Goal: Task Accomplishment & Management: Manage account settings

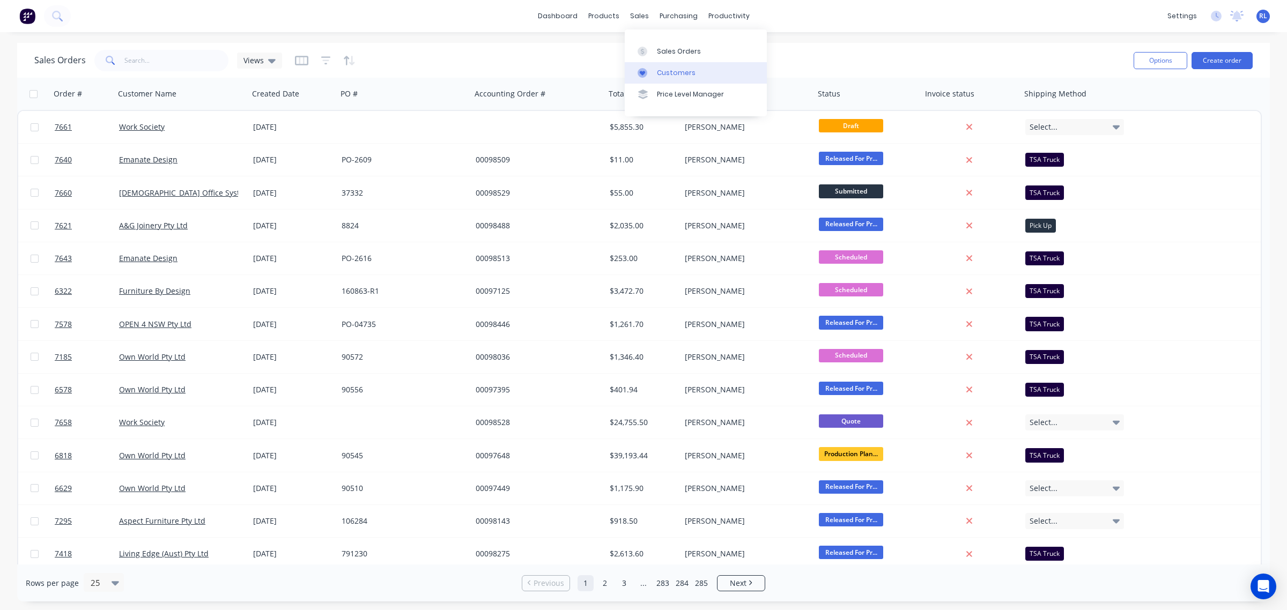
click at [677, 71] on div "Customers" at bounding box center [676, 73] width 39 height 10
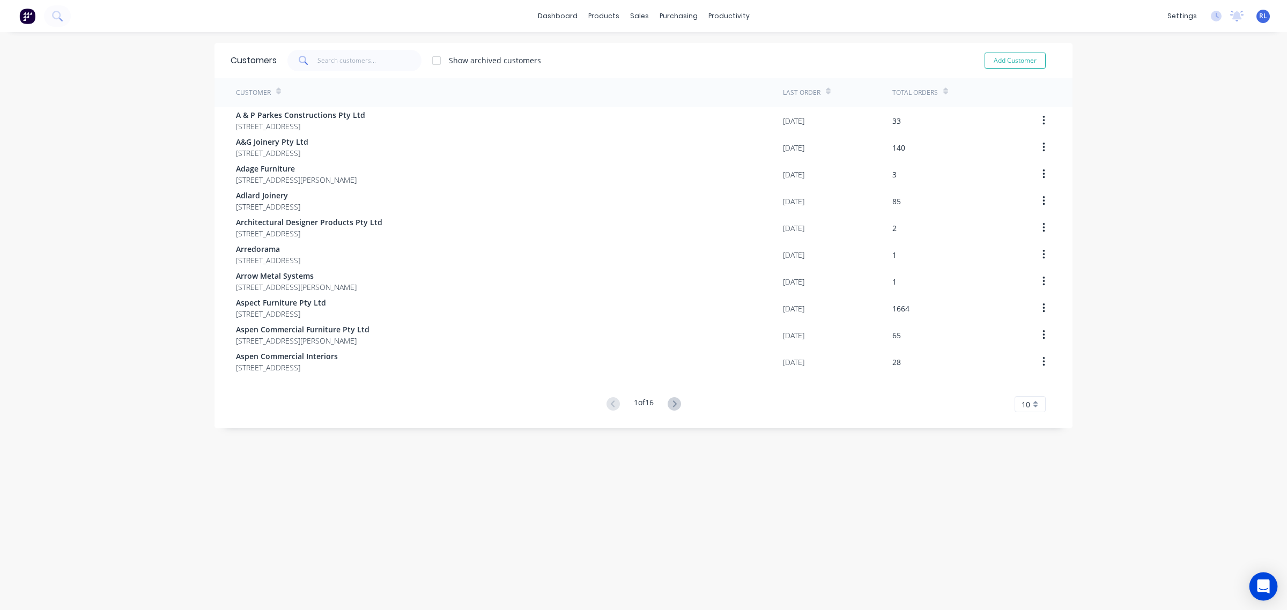
click at [1267, 588] on icon "Open Intercom Messenger" at bounding box center [1263, 587] width 12 height 14
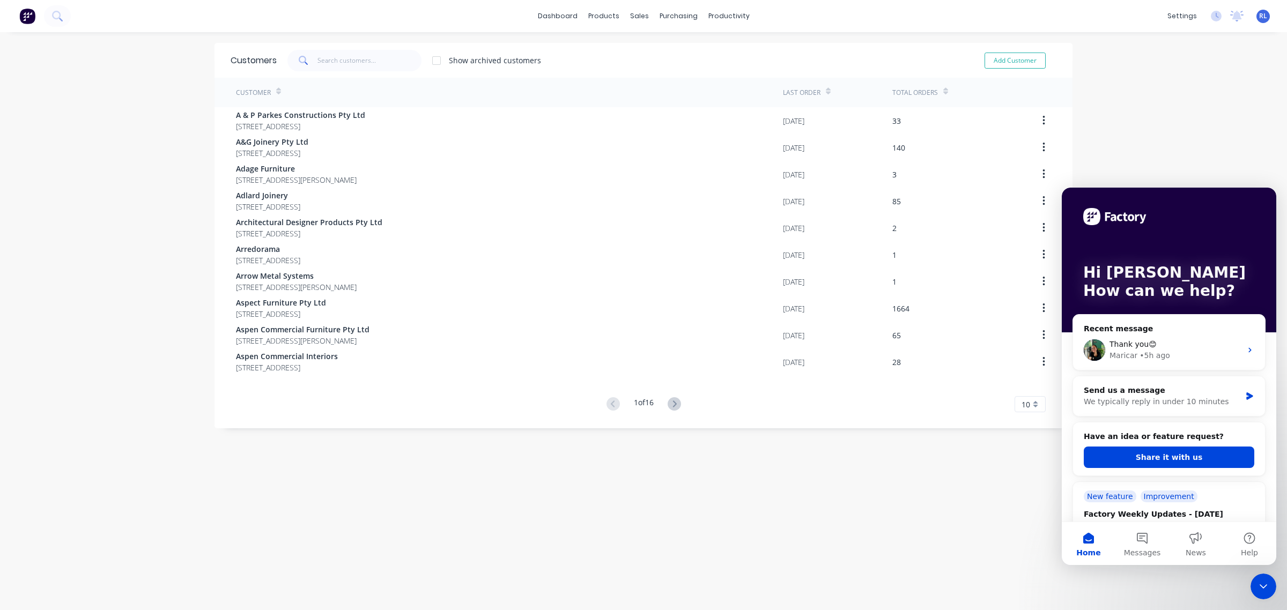
drag, startPoint x: 1268, startPoint y: 590, endPoint x: 2462, endPoint y: 1177, distance: 1331.2
click at [1268, 590] on icon "Close Intercom Messenger" at bounding box center [1263, 586] width 13 height 13
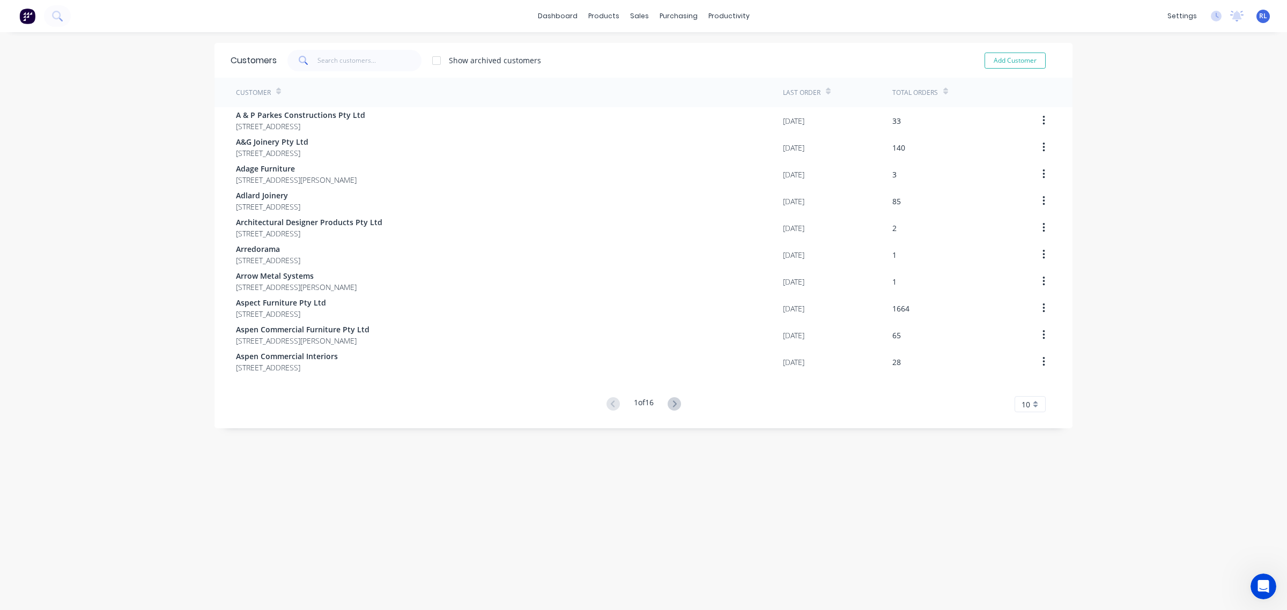
click at [909, 564] on div "Customers Show archived customers Add Customer Customer Last Order Total Orders…" at bounding box center [643, 332] width 858 height 578
click at [735, 52] on div "Workflow" at bounding box center [743, 52] width 32 height 10
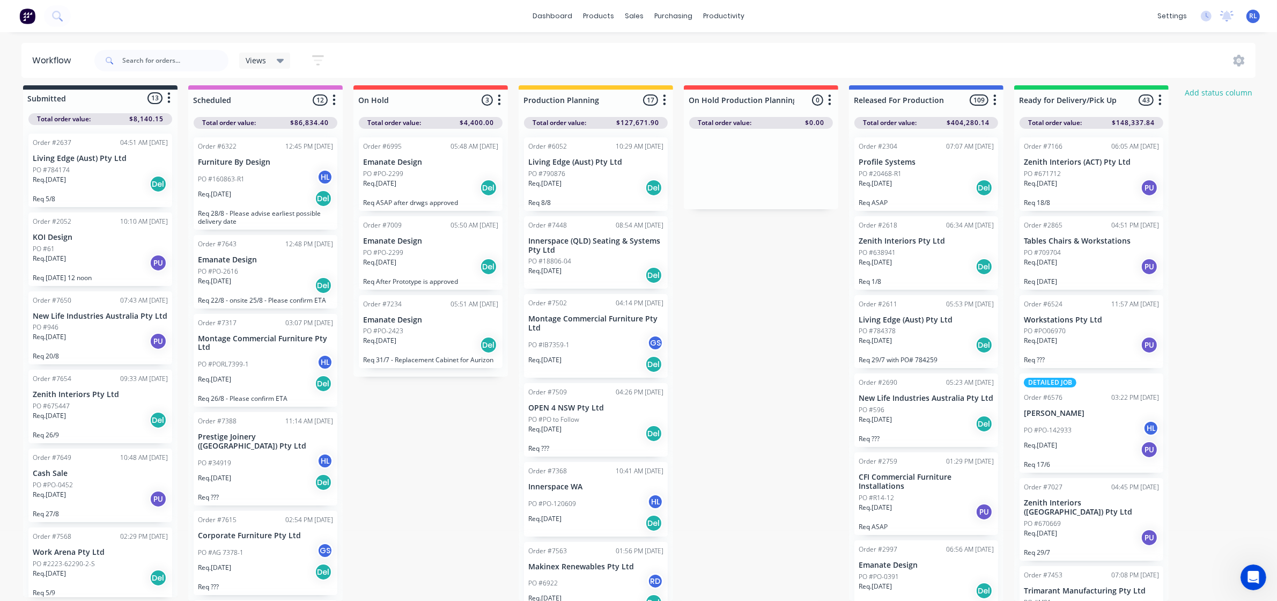
scroll to position [67, 0]
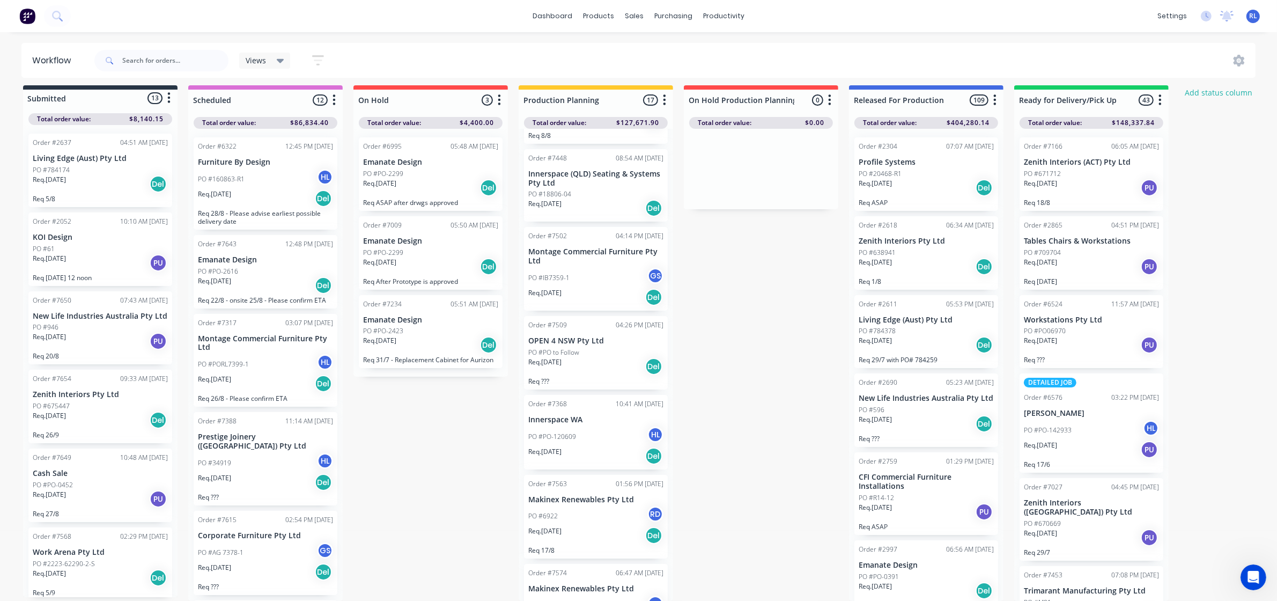
click at [600, 511] on div "PO #6922 RD" at bounding box center [595, 516] width 135 height 20
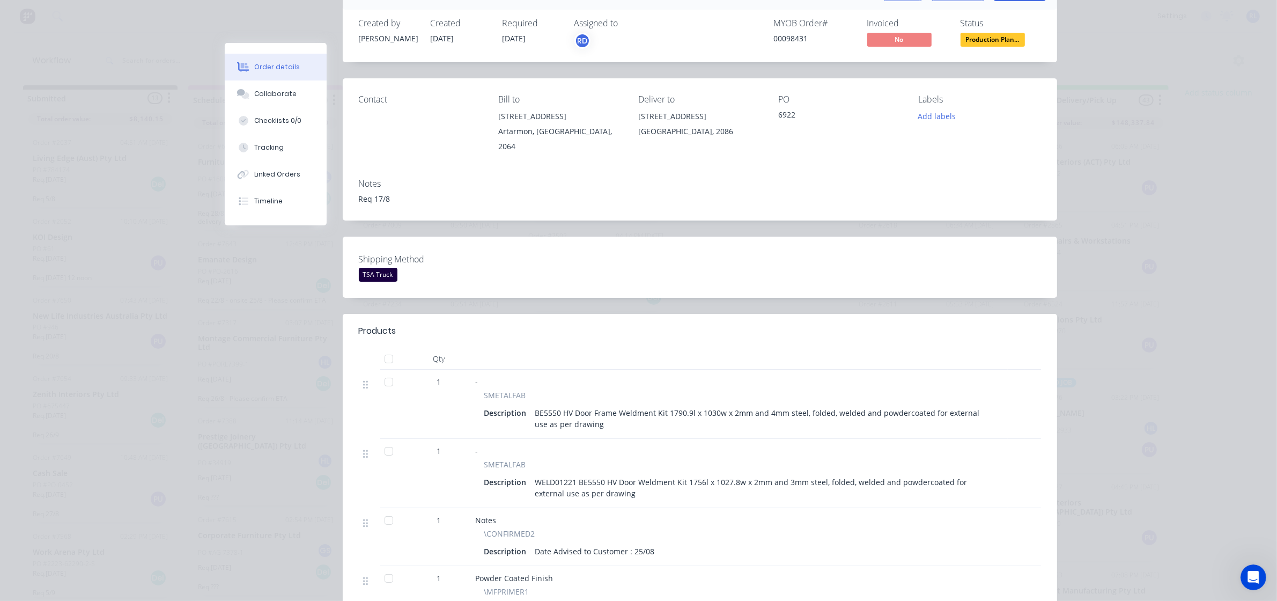
scroll to position [134, 0]
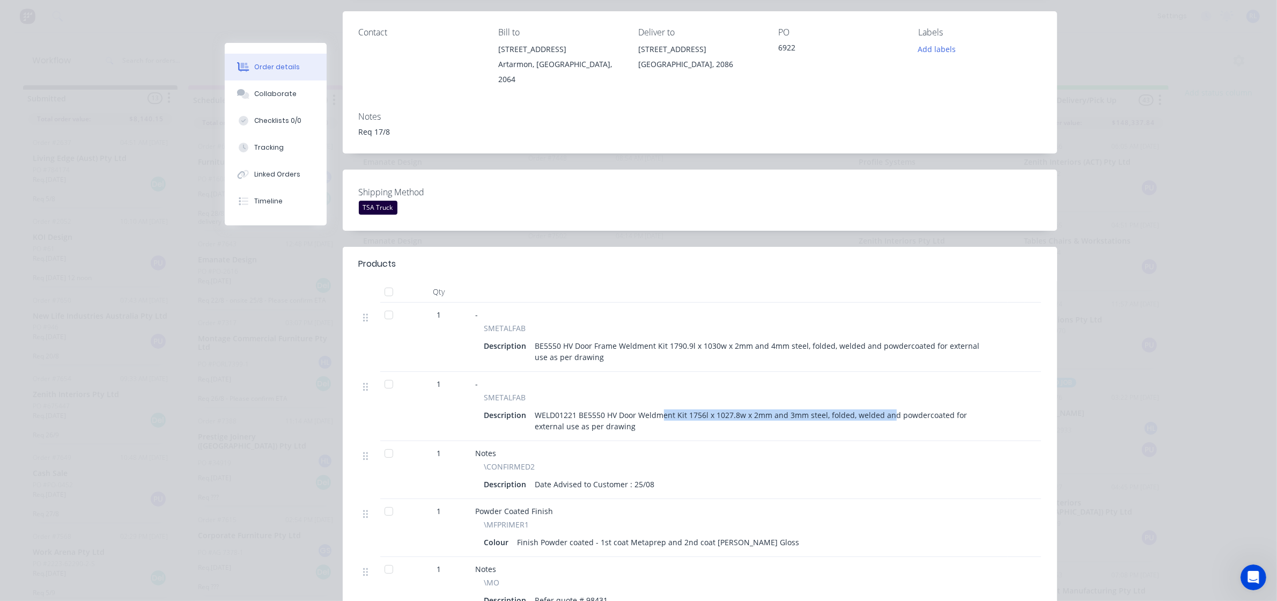
drag, startPoint x: 654, startPoint y: 404, endPoint x: 883, endPoint y: 403, distance: 228.4
click at [883, 407] on div "WELD01221 BE5550 HV Door Weldment Kit 1756l x 1027.8w x 2mm and 3mm steel, fold…" at bounding box center [763, 420] width 464 height 27
click at [829, 461] on div "\CONFIRMED2" at bounding box center [739, 466] width 511 height 11
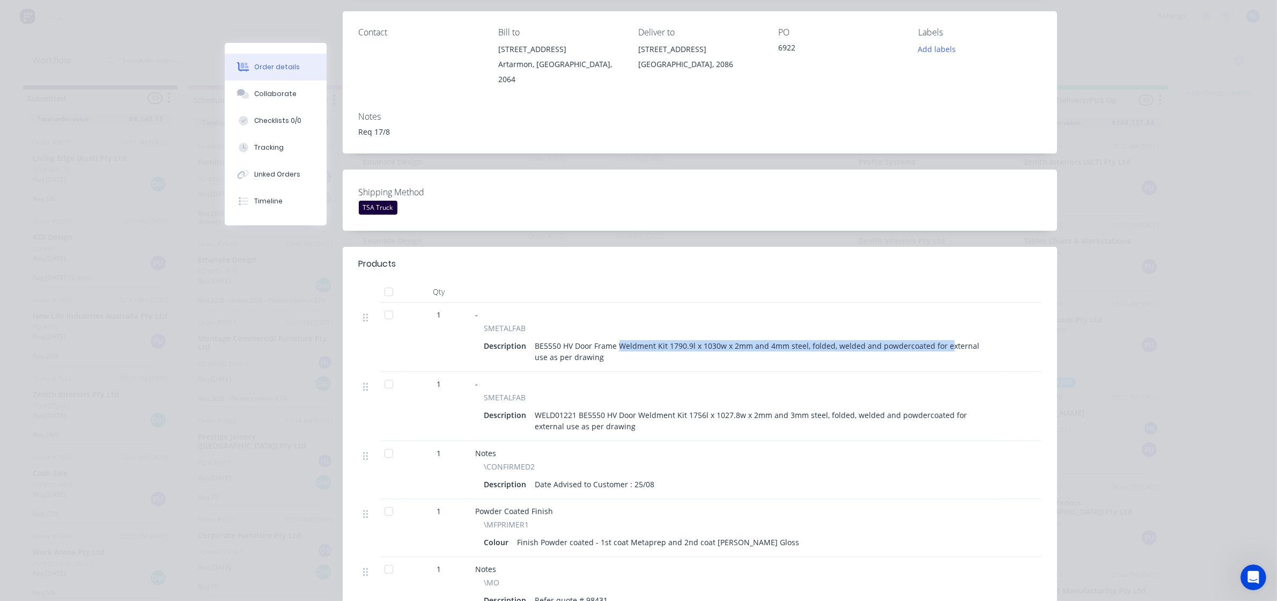
drag, startPoint x: 613, startPoint y: 333, endPoint x: 938, endPoint y: 331, distance: 325.5
click at [938, 338] on div "BE5550 HV Door Frame Weldment Kit 1790.9l x 1030w x 2mm and 4mm steel, folded, …" at bounding box center [763, 351] width 464 height 27
click at [920, 349] on div "BE5550 HV Door Frame Weldment Kit 1790.9l x 1030w x 2mm and 4mm steel, folded, …" at bounding box center [763, 351] width 464 height 27
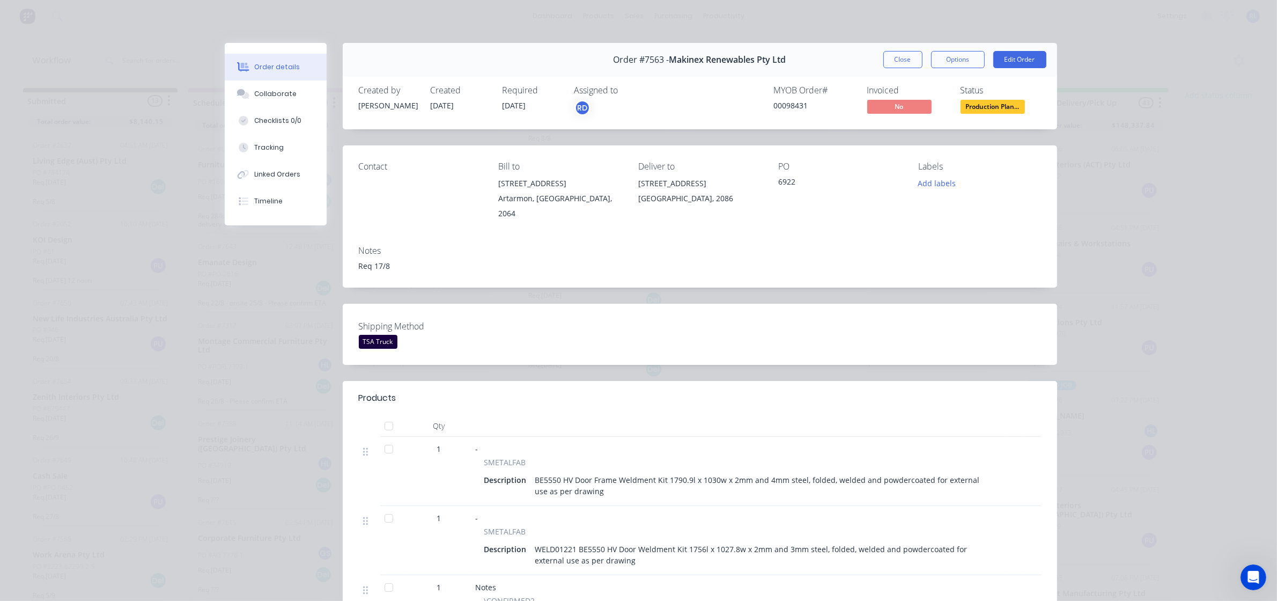
scroll to position [0, 0]
click at [579, 114] on div "RD" at bounding box center [582, 108] width 16 height 16
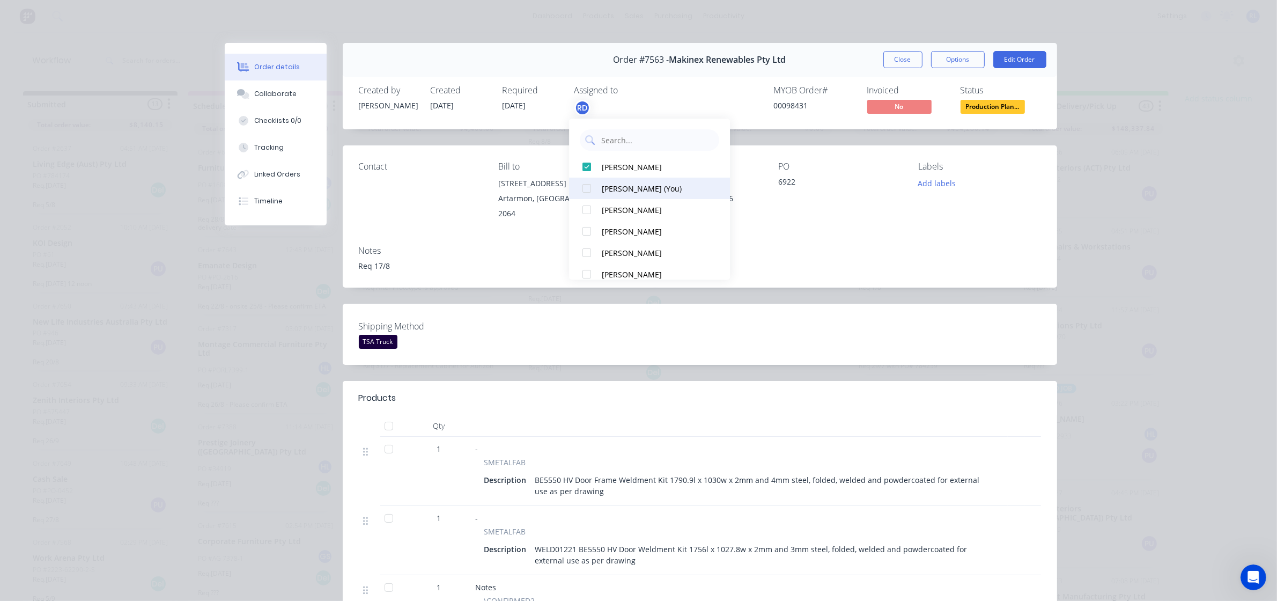
click at [586, 186] on div at bounding box center [586, 187] width 21 height 21
click at [820, 308] on div "Shipping Method TSA Truck" at bounding box center [700, 334] width 714 height 61
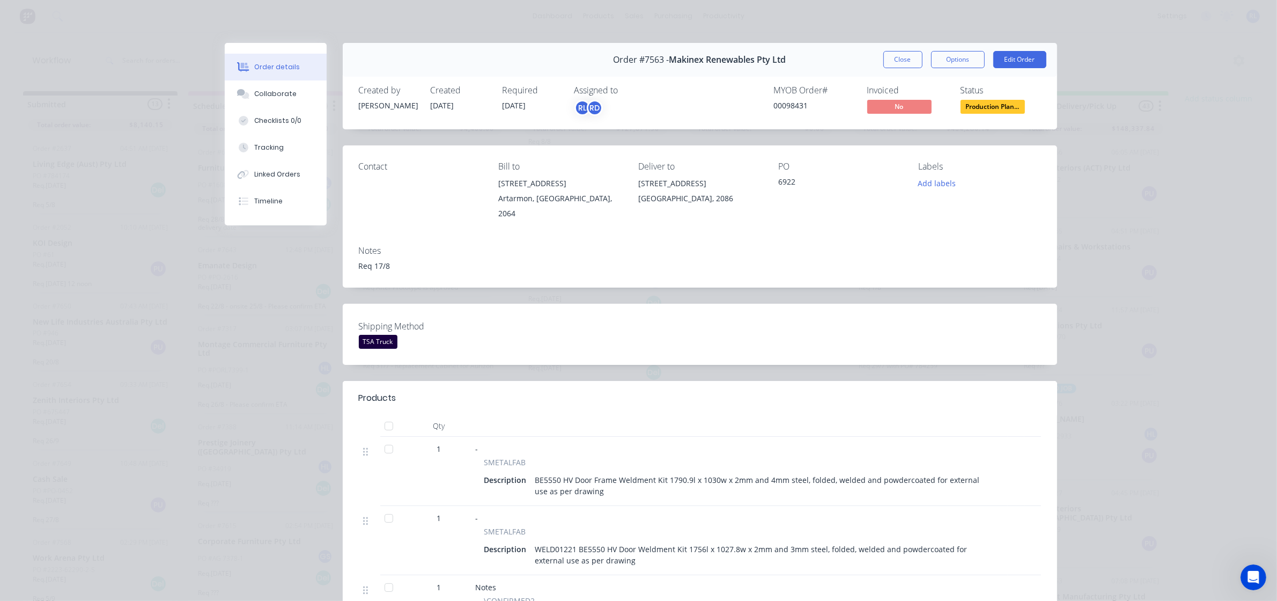
click at [968, 101] on span "Production Plan..." at bounding box center [992, 106] width 64 height 13
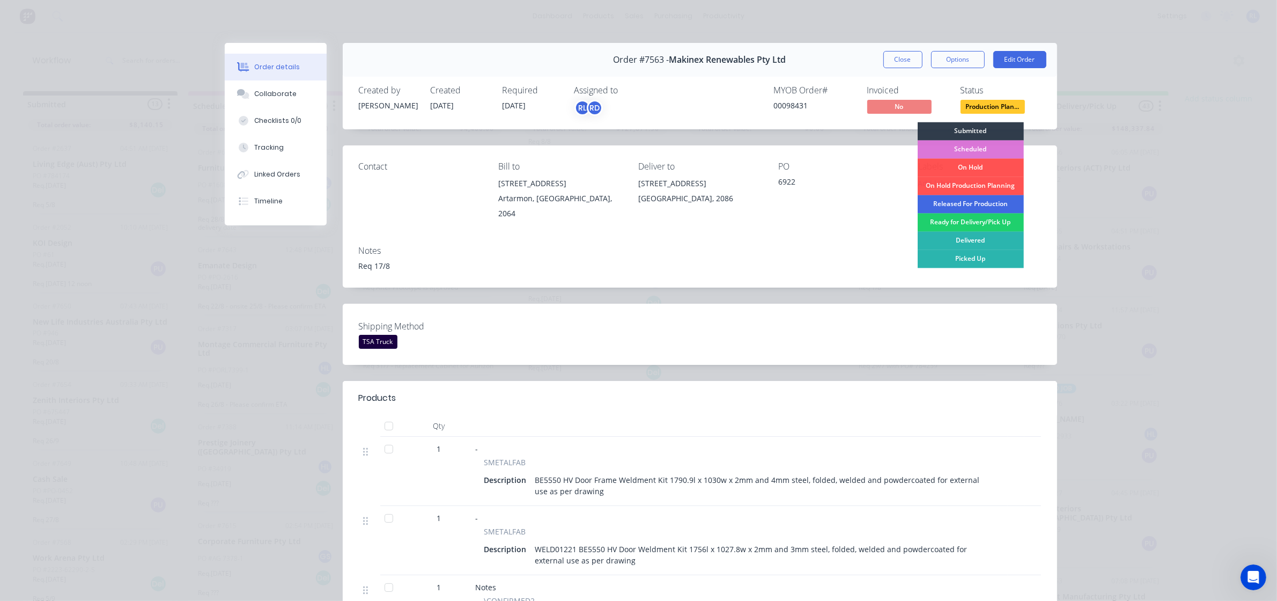
click at [974, 203] on div "Released For Production" at bounding box center [971, 204] width 106 height 18
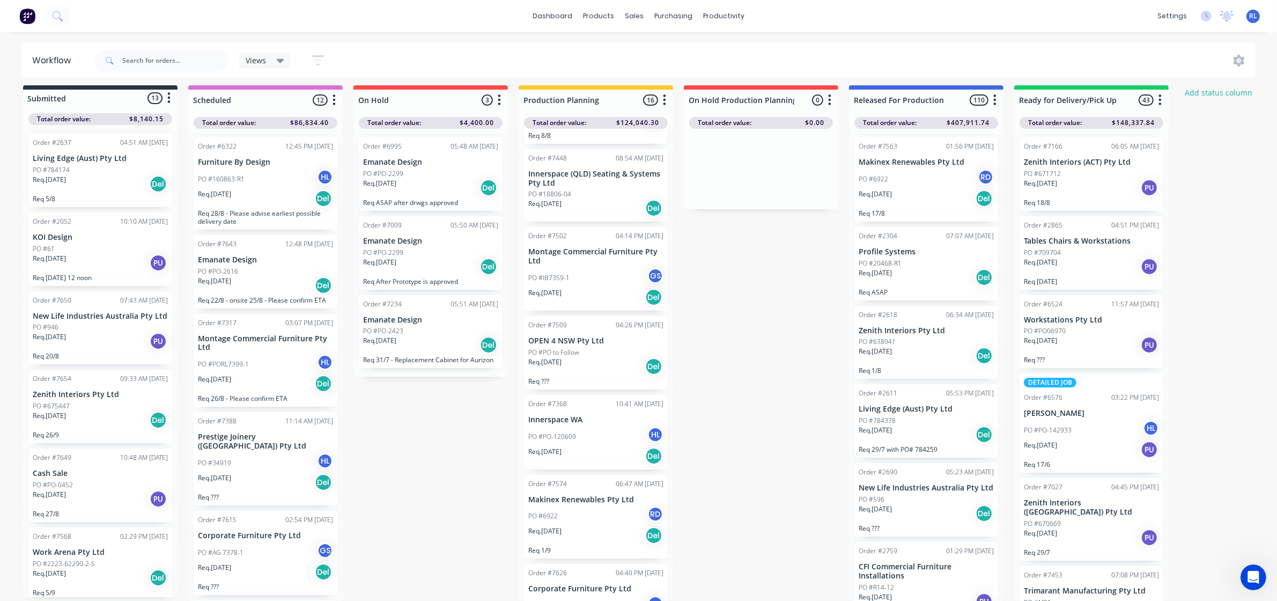
scroll to position [16, 0]
click at [939, 189] on div "Req. 22/08/25 Del" at bounding box center [926, 198] width 135 height 18
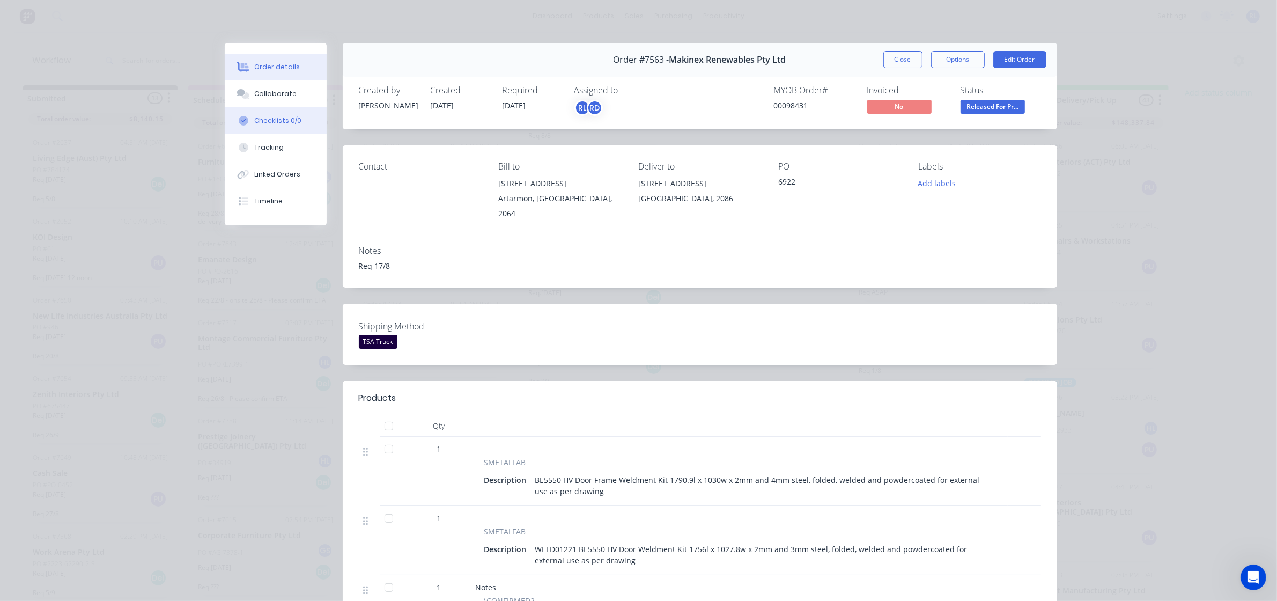
click at [265, 119] on div "Checklists 0/0" at bounding box center [277, 121] width 47 height 10
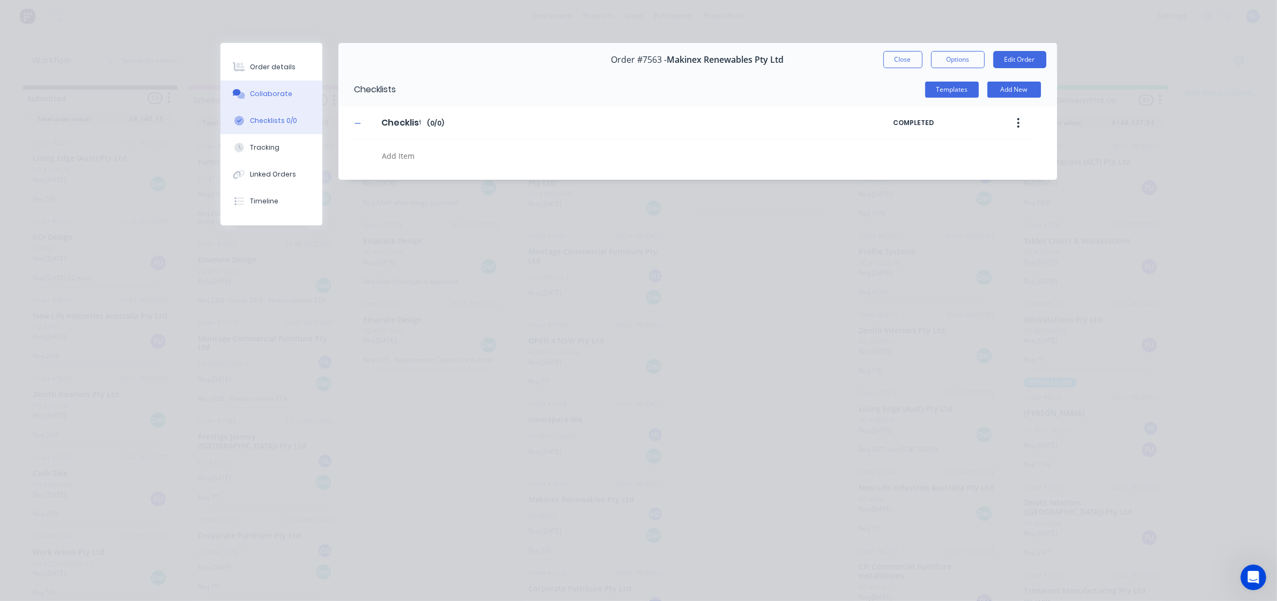
click at [280, 87] on button "Collaborate" at bounding box center [271, 93] width 102 height 27
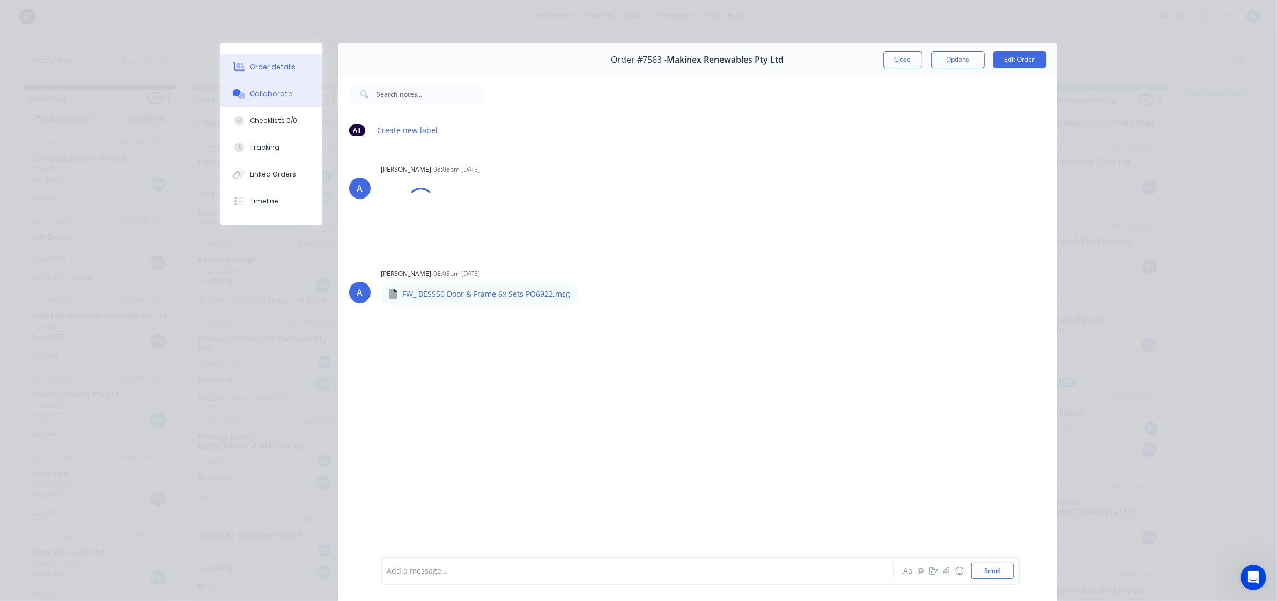
click at [275, 69] on div "Order details" at bounding box center [273, 67] width 46 height 10
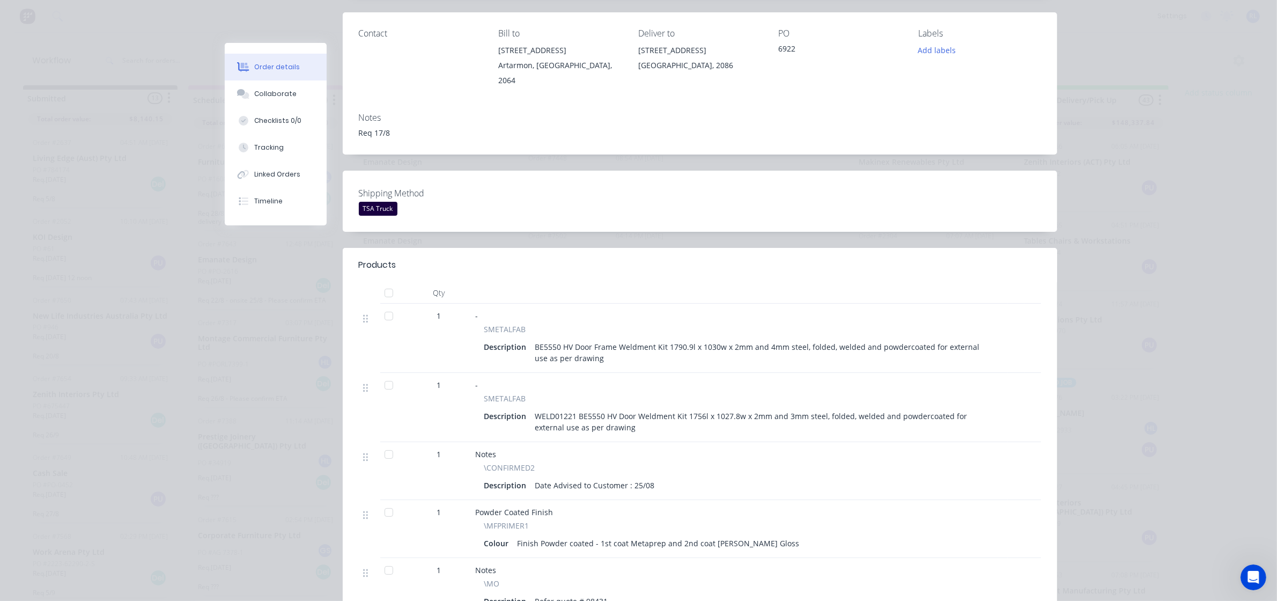
scroll to position [0, 0]
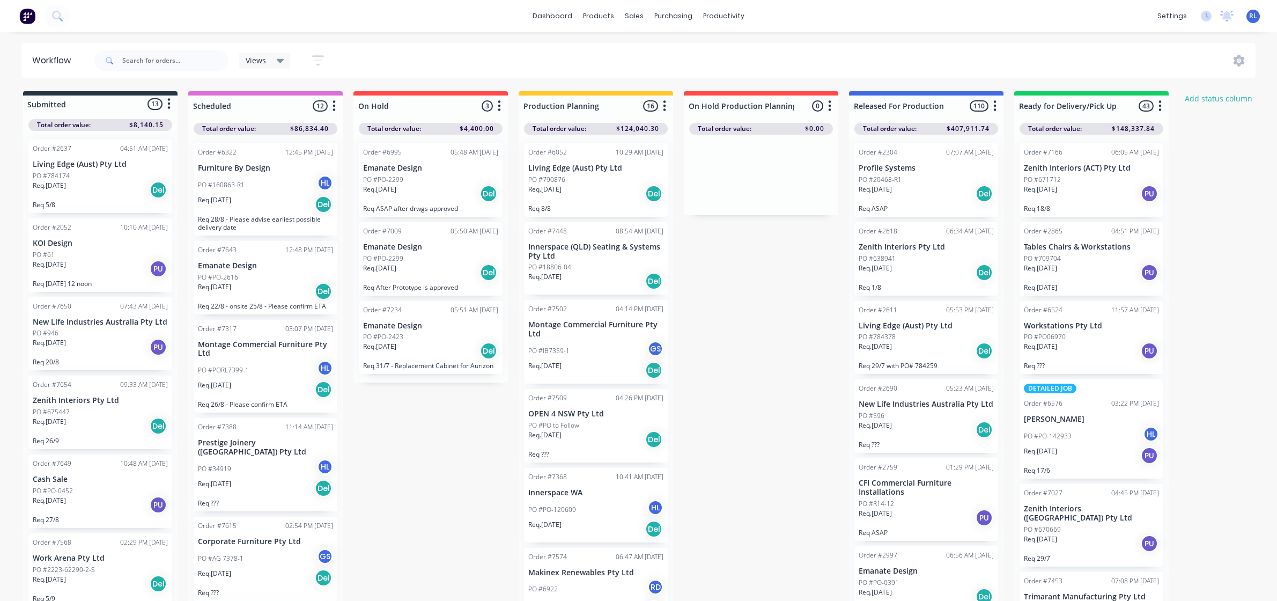
scroll to position [16, 0]
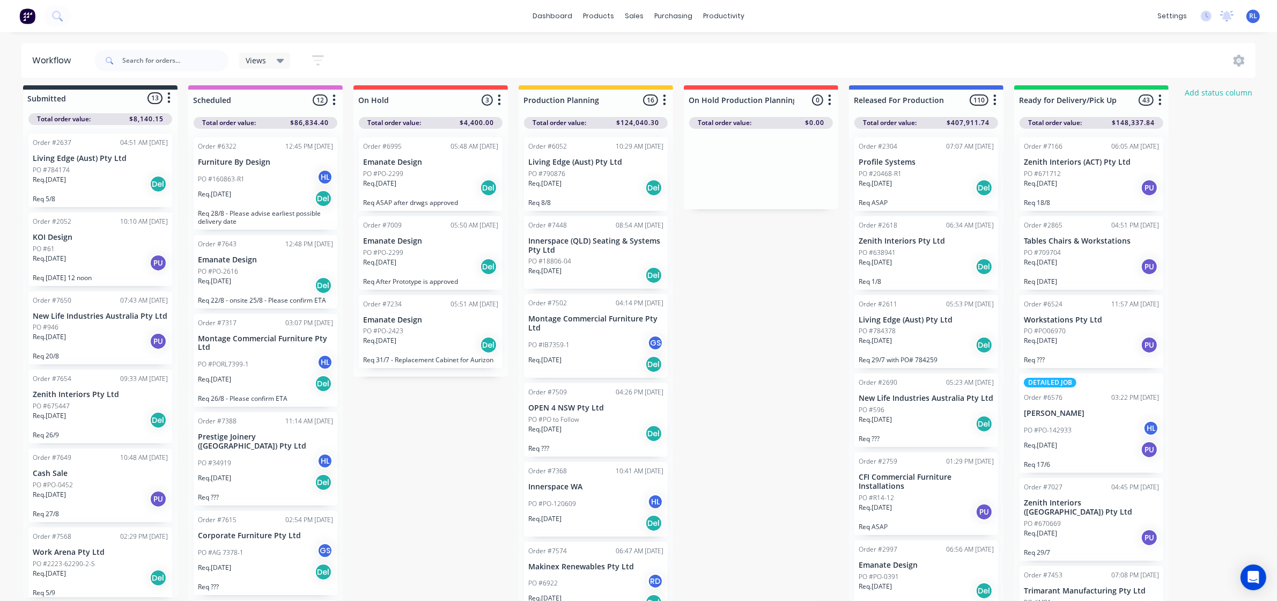
click at [770, 349] on div "Submitted 13 Status colour #273444 hex #273444 Save Cancel Summaries Total orde…" at bounding box center [730, 342] width 1477 height 515
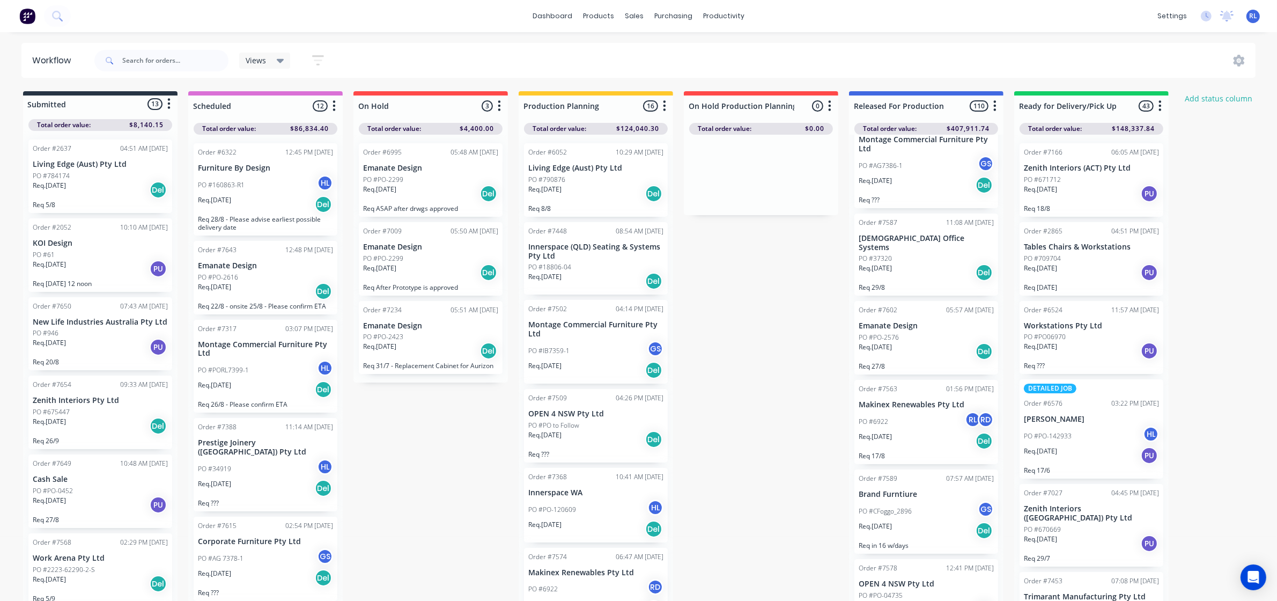
scroll to position [5295, 0]
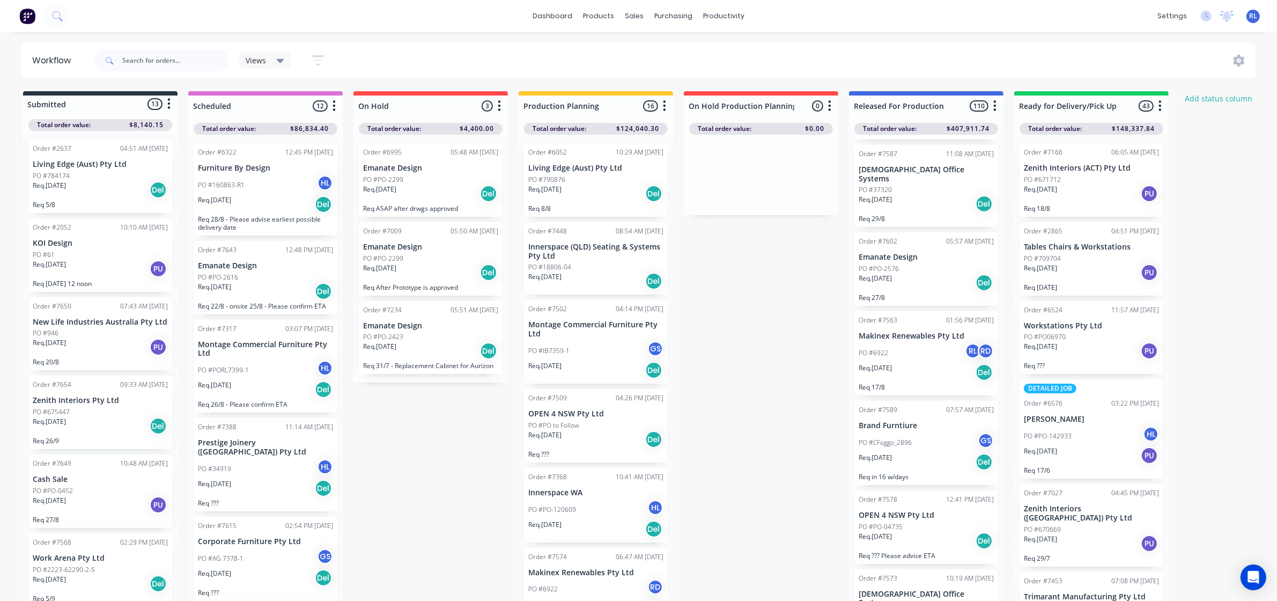
click at [929, 381] on div "Req. 22/08/25 Del" at bounding box center [926, 372] width 135 height 18
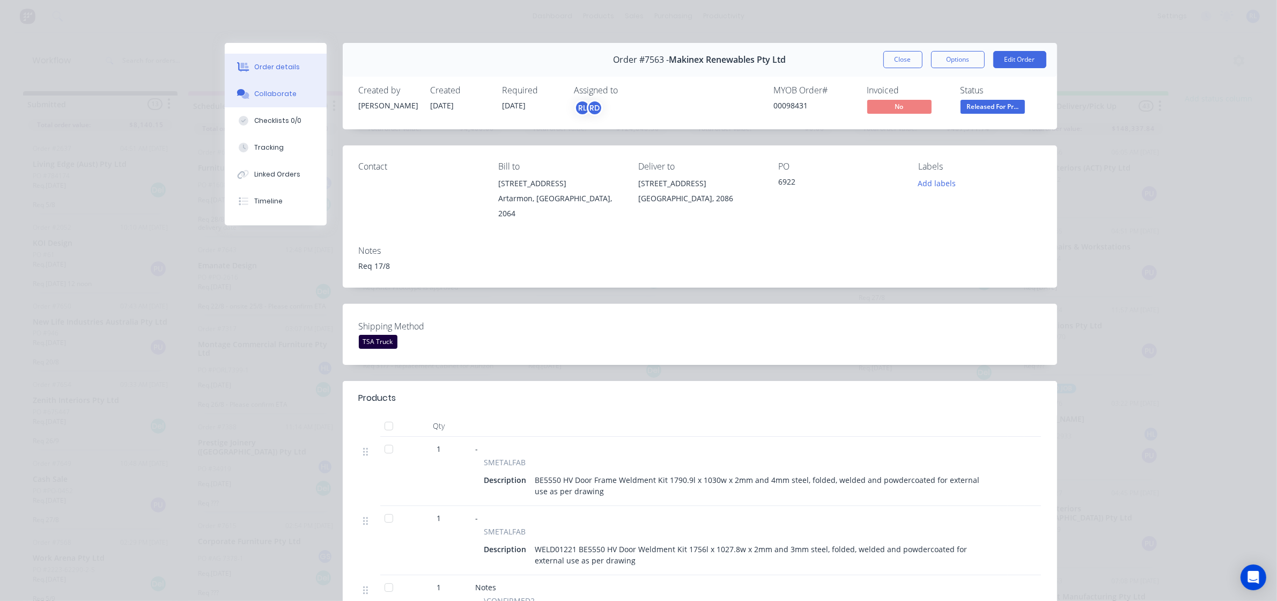
click at [260, 89] on div "Collaborate" at bounding box center [275, 94] width 42 height 10
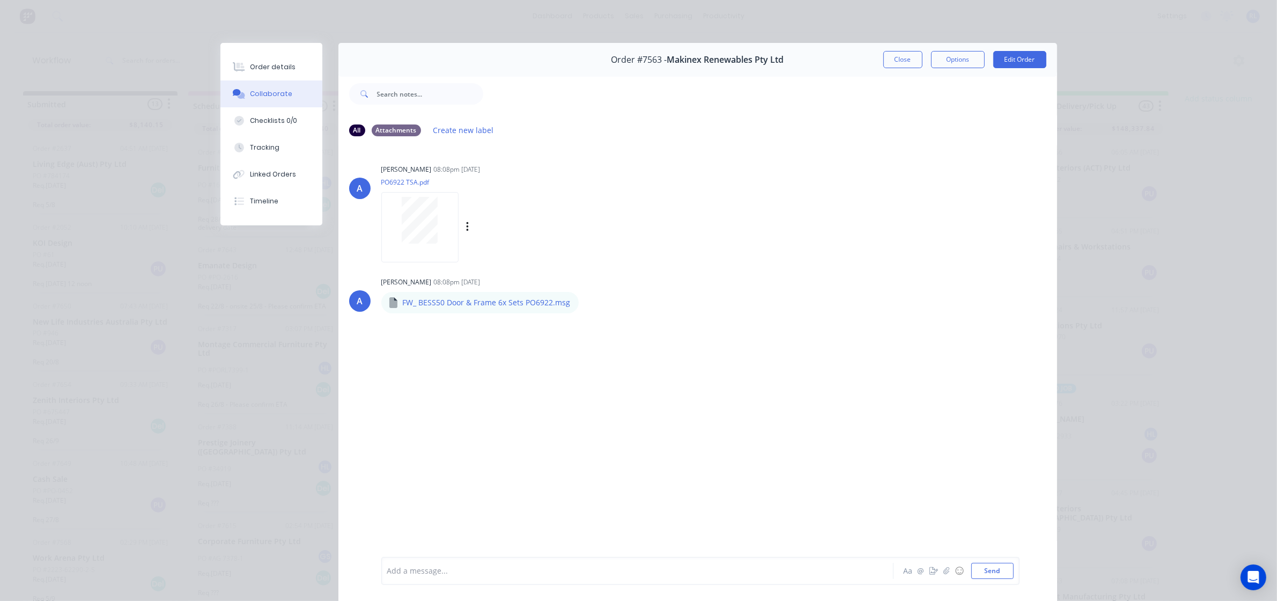
click at [843, 256] on div "A Allisa 08:08pm 06/08/25 PO6922 TSA.pdf Labels Download Delete" at bounding box center [697, 209] width 719 height 97
click at [274, 70] on div "Order details" at bounding box center [273, 67] width 46 height 10
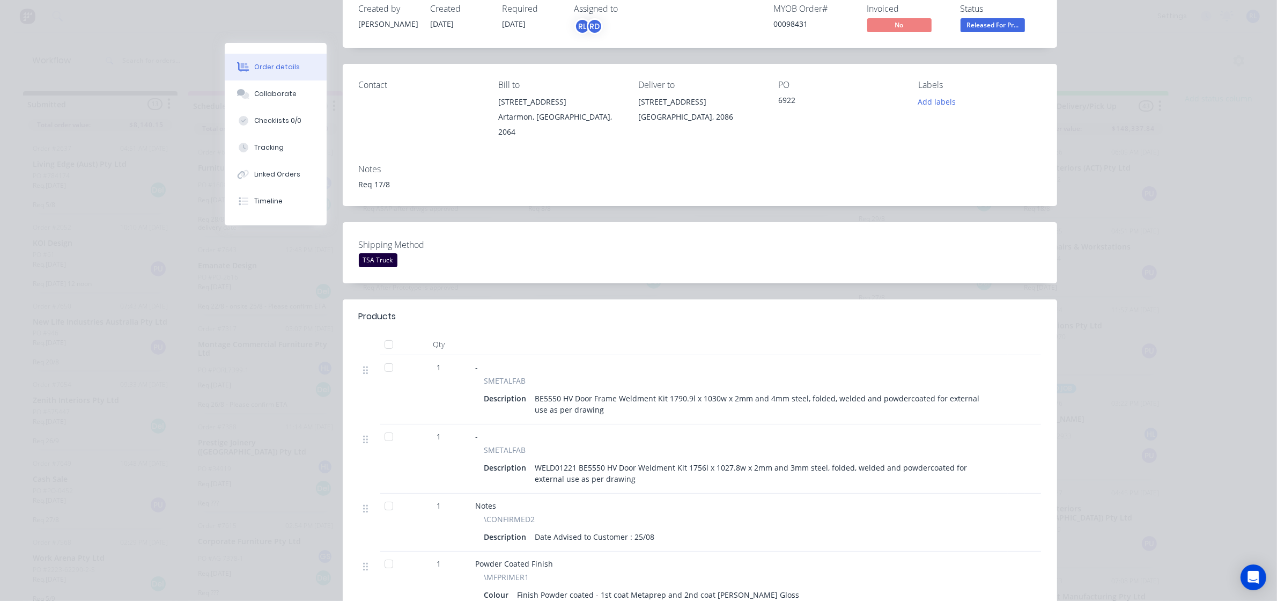
scroll to position [201, 0]
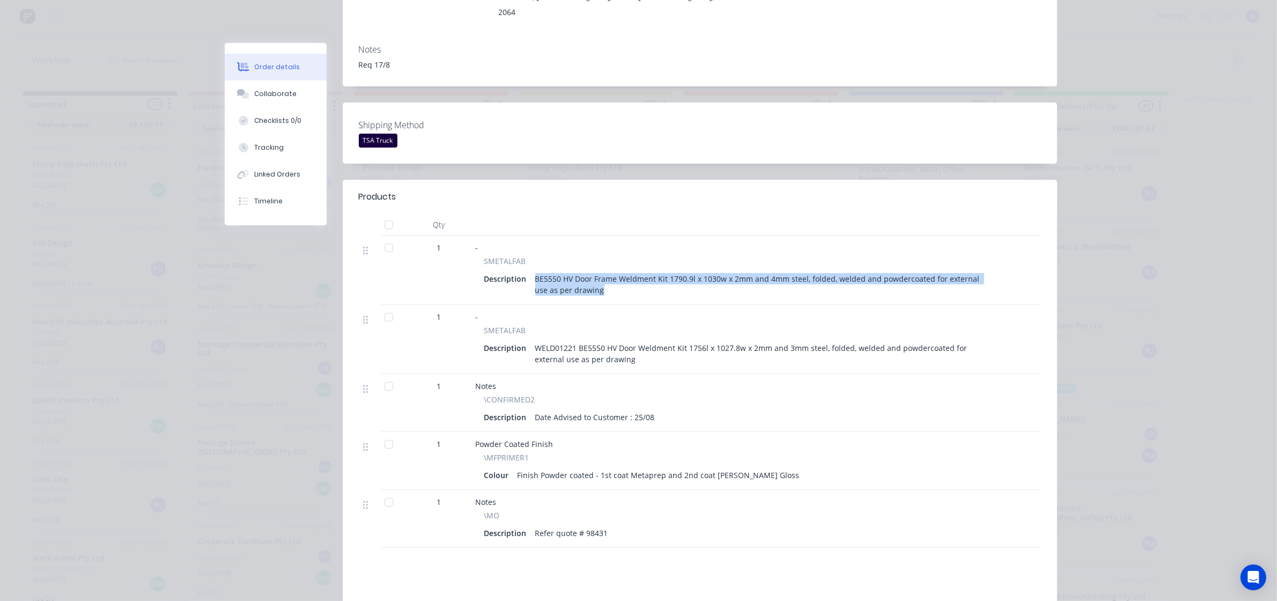
drag, startPoint x: 529, startPoint y: 268, endPoint x: 601, endPoint y: 279, distance: 73.3
click at [601, 279] on div "BE5550 HV Door Frame Weldment Kit 1790.9l x 1030w x 2mm and 4mm steel, folded, …" at bounding box center [763, 284] width 464 height 27
click at [601, 283] on div "BE5550 HV Door Frame Weldment Kit 1790.9l x 1030w x 2mm and 4mm steel, folded, …" at bounding box center [763, 284] width 464 height 27
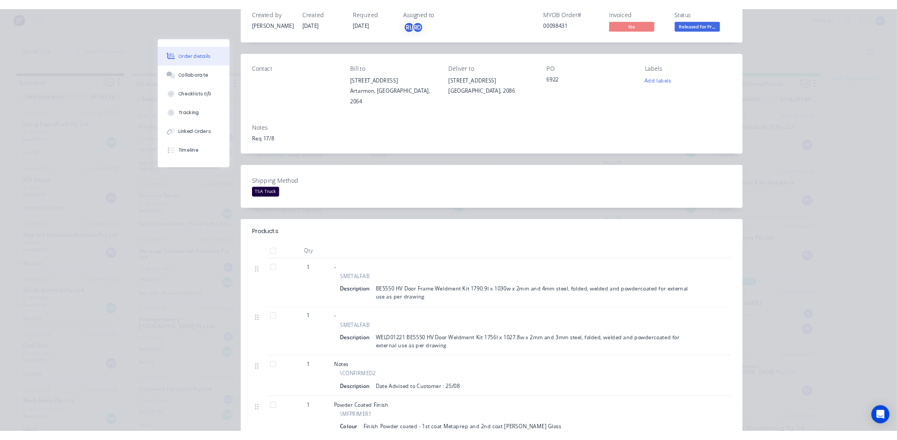
scroll to position [0, 0]
